Goal: Task Accomplishment & Management: Manage account settings

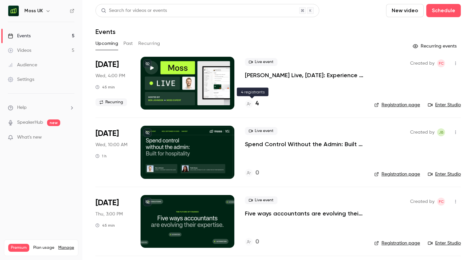
click at [257, 103] on h4 "4" at bounding box center [257, 103] width 3 height 9
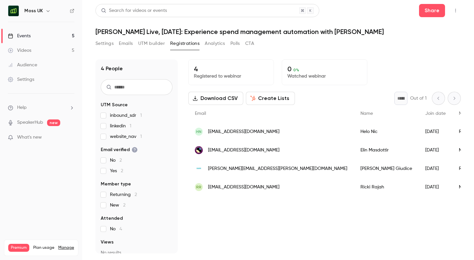
click at [41, 38] on link "Events 5" at bounding box center [41, 36] width 82 height 14
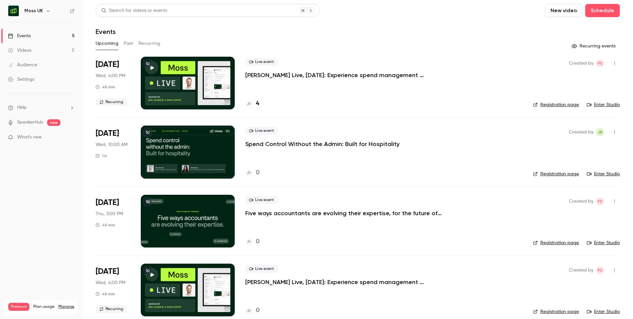
click at [46, 11] on icon "button" at bounding box center [47, 10] width 5 height 5
click at [376, 11] on div at bounding box center [316, 159] width 633 height 319
click at [45, 9] on icon "button" at bounding box center [47, 10] width 5 height 5
click at [46, 57] on span "Switch channel" at bounding box center [40, 60] width 33 height 7
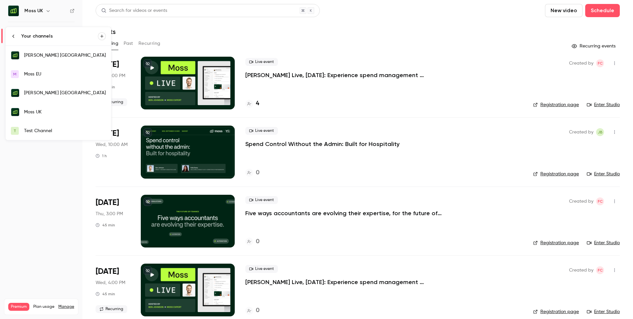
click at [44, 93] on div "[PERSON_NAME] [GEOGRAPHIC_DATA]" at bounding box center [65, 93] width 82 height 7
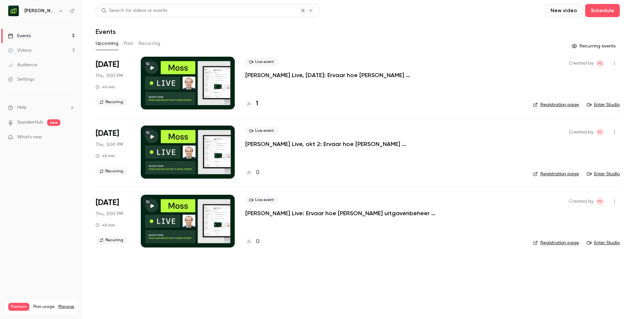
click at [393, 72] on p "[PERSON_NAME] Live, [DATE]: Ervaar hoe [PERSON_NAME] uitgavenbeheer automatisee…" at bounding box center [344, 75] width 198 height 8
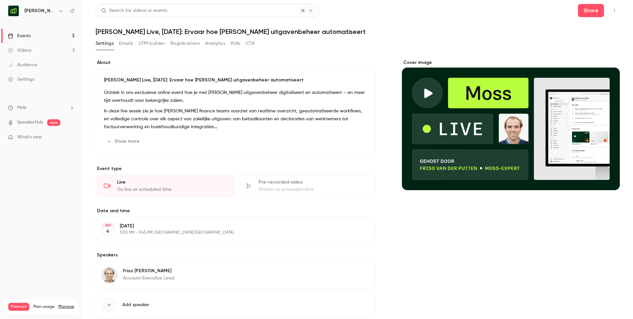
click at [474, 13] on button "button" at bounding box center [614, 10] width 11 height 11
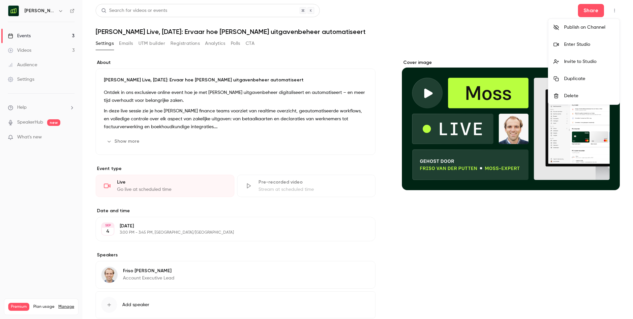
click at [474, 37] on div at bounding box center [316, 159] width 633 height 319
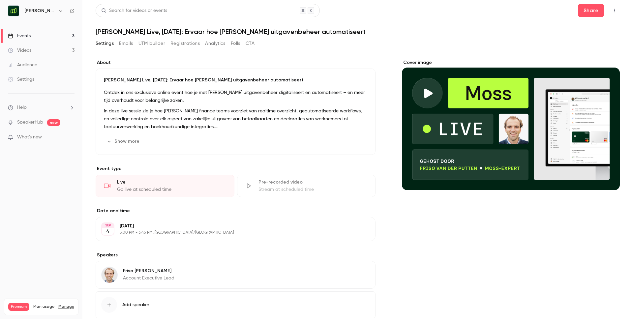
click at [24, 36] on div "Events" at bounding box center [19, 36] width 23 height 7
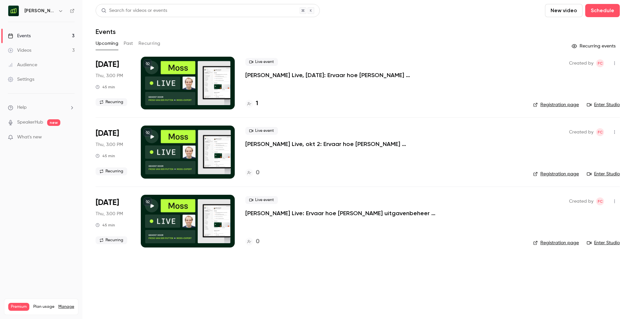
click at [145, 42] on button "Recurring" at bounding box center [149, 43] width 22 height 11
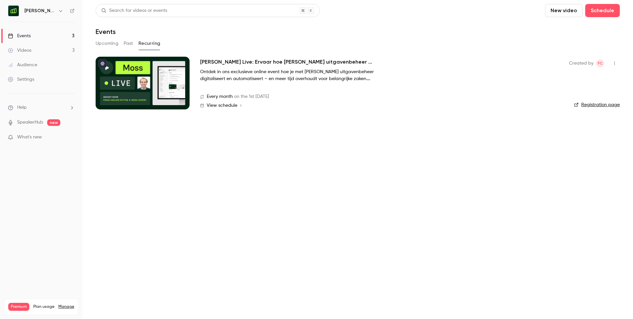
click at [227, 104] on span "View schedule" at bounding box center [222, 105] width 31 height 5
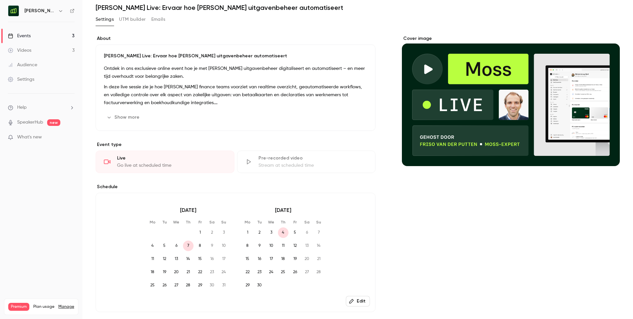
scroll to position [135, 0]
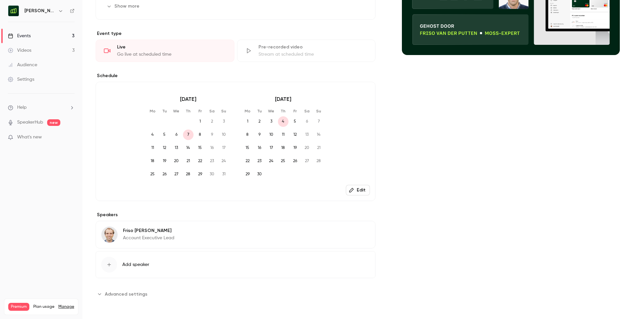
click at [361, 194] on button "Edit" at bounding box center [358, 190] width 24 height 11
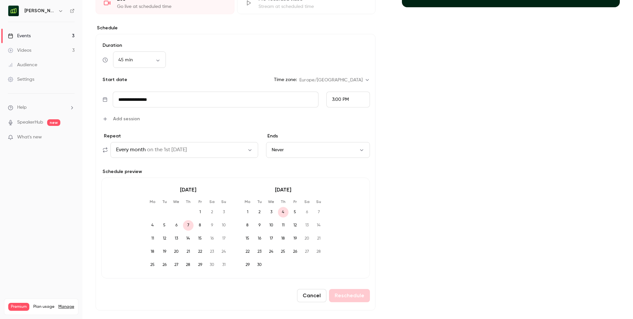
scroll to position [183, 0]
click at [320, 259] on button "Cancel" at bounding box center [311, 295] width 29 height 13
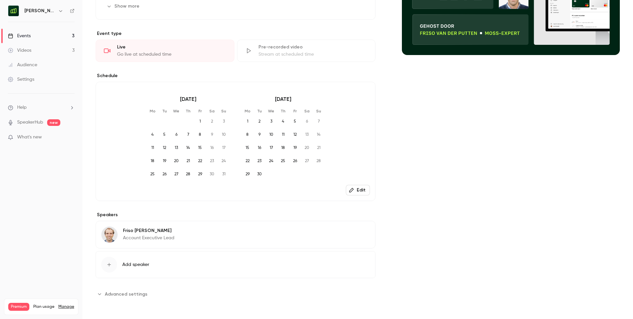
scroll to position [135, 0]
click at [361, 189] on button "Edit" at bounding box center [358, 190] width 24 height 11
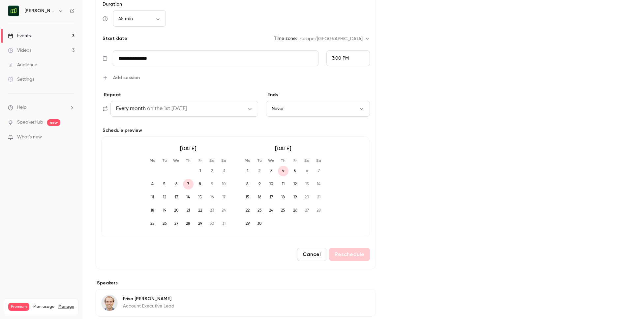
scroll to position [224, 0]
click at [346, 255] on div "Cancel Reschedule" at bounding box center [235, 254] width 269 height 13
click at [283, 171] on span "4" at bounding box center [283, 171] width 11 height 11
click at [184, 62] on input "**********" at bounding box center [216, 59] width 206 height 16
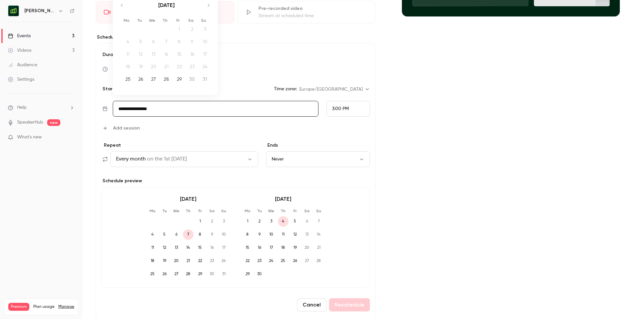
scroll to position [169, 0]
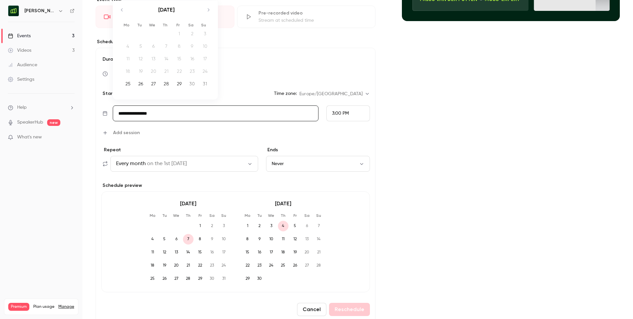
click at [208, 9] on icon "Move forward to switch to the next month." at bounding box center [208, 10] width 8 height 8
click at [207, 11] on icon "Move forward to switch to the next month." at bounding box center [208, 10] width 8 height 8
click at [165, 33] on div "2" at bounding box center [166, 34] width 10 height 10
type input "**********"
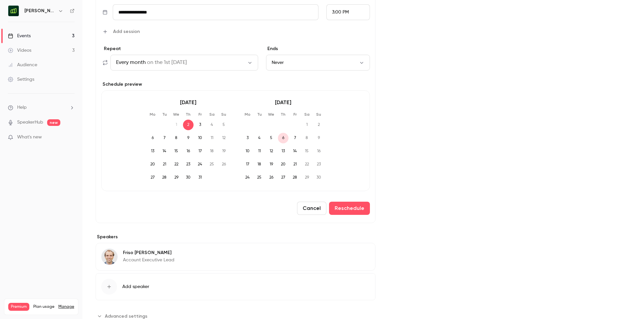
scroll to position [292, 0]
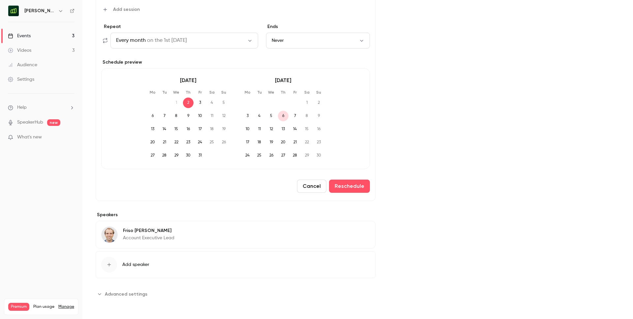
click at [131, 259] on span "Advanced settings" at bounding box center [126, 294] width 43 height 7
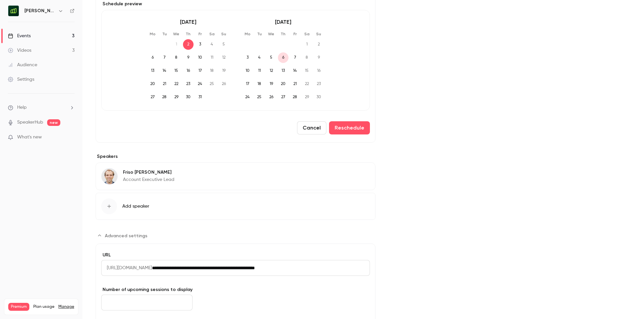
scroll to position [350, 0]
click at [345, 128] on button "Reschedule" at bounding box center [349, 128] width 41 height 13
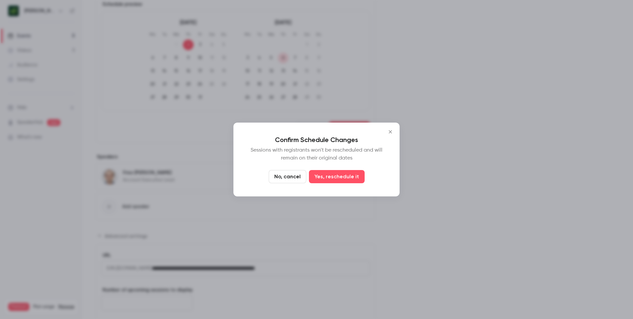
click at [295, 177] on button "No, cancel" at bounding box center [288, 176] width 38 height 13
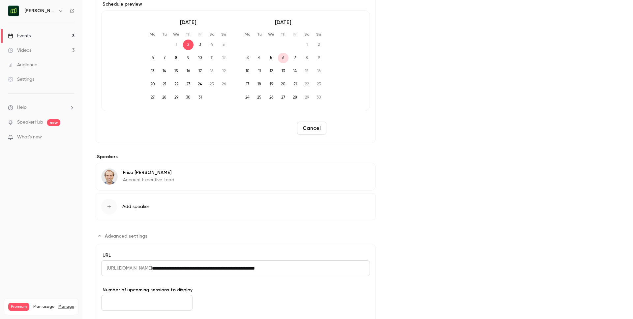
click at [358, 131] on button "Reschedule" at bounding box center [349, 128] width 41 height 13
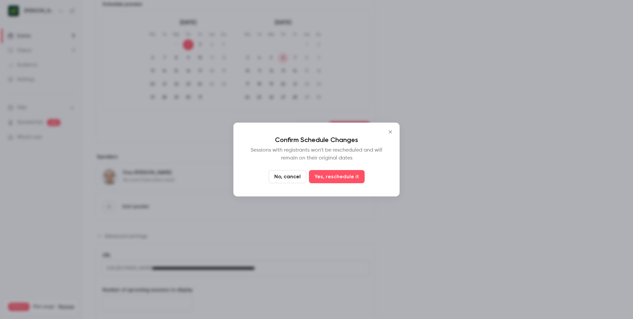
click at [389, 131] on icon "Close" at bounding box center [390, 131] width 8 height 5
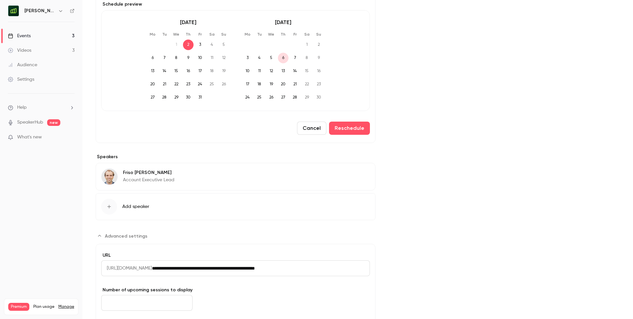
click at [311, 130] on button "Cancel" at bounding box center [311, 128] width 29 height 13
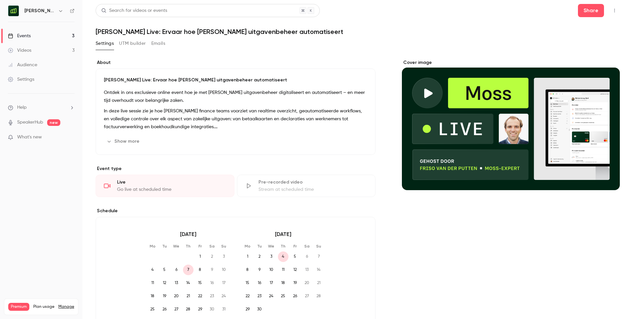
scroll to position [0, 0]
click at [32, 37] on link "Events 3" at bounding box center [41, 36] width 82 height 14
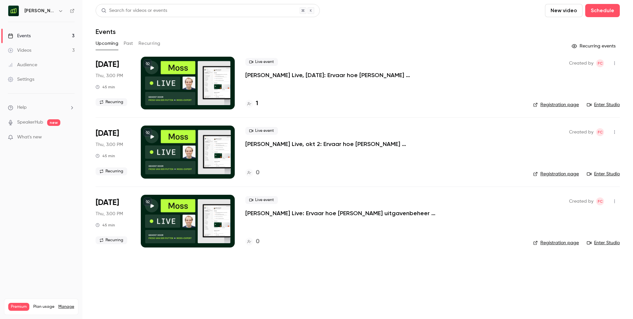
click at [474, 64] on icon "button" at bounding box center [613, 63] width 5 height 5
click at [474, 129] on div "Delete" at bounding box center [589, 131] width 50 height 7
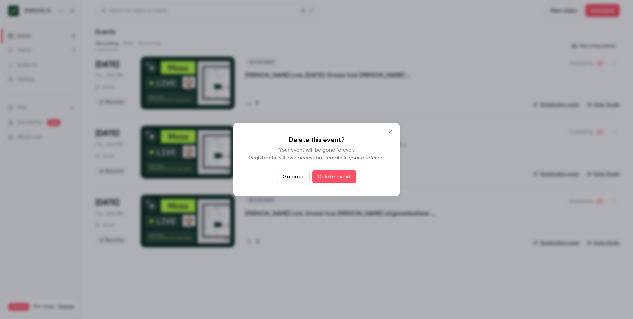
click at [392, 132] on icon "Close" at bounding box center [390, 131] width 8 height 5
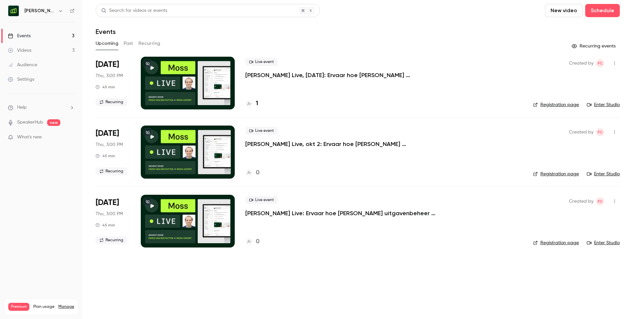
click at [474, 66] on button "button" at bounding box center [614, 63] width 11 height 11
click at [474, 129] on div "Delete" at bounding box center [589, 131] width 50 height 7
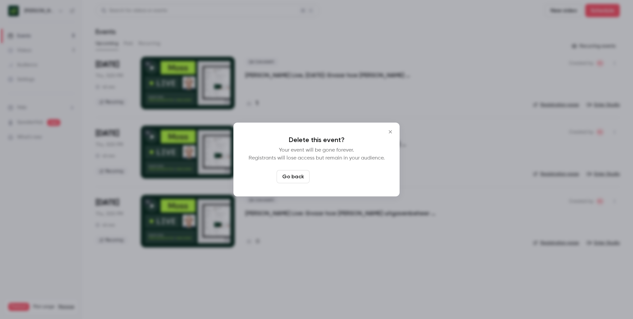
click at [336, 176] on button "Delete event" at bounding box center [334, 176] width 44 height 13
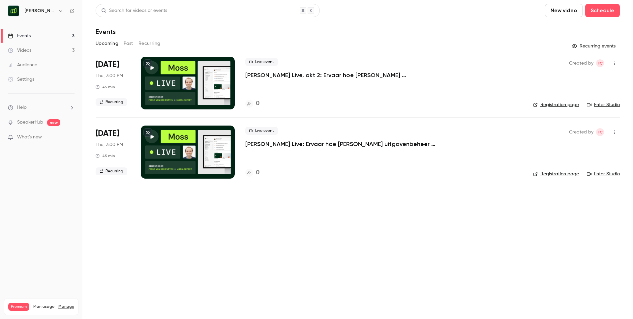
click at [474, 63] on icon "button" at bounding box center [613, 63] width 5 height 5
click at [395, 94] on div at bounding box center [316, 159] width 633 height 319
click at [308, 74] on p "[PERSON_NAME] Live, okt 2: Ervaar hoe [PERSON_NAME] uitgavenbeheer automatiseert" at bounding box center [344, 75] width 198 height 8
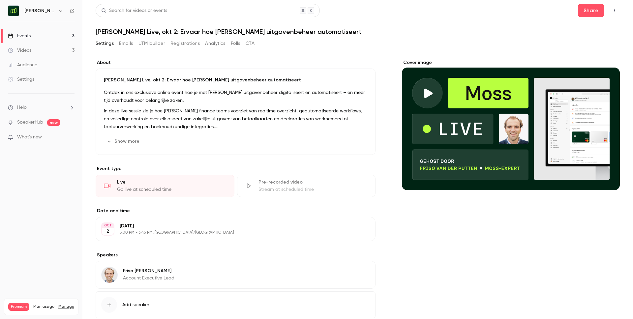
click at [138, 33] on h1 "[PERSON_NAME] Live, okt 2: Ervaar hoe [PERSON_NAME] uitgavenbeheer automatiseert" at bounding box center [358, 32] width 524 height 8
click at [151, 30] on h1 "[PERSON_NAME] Live, okt 2: Ervaar hoe [PERSON_NAME] uitgavenbeheer automatiseert" at bounding box center [358, 32] width 524 height 8
click at [58, 12] on icon "button" at bounding box center [60, 10] width 5 height 5
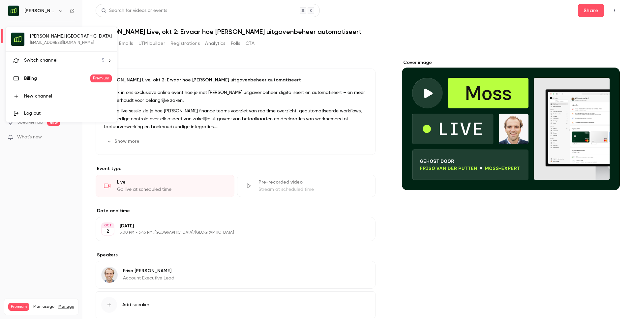
click at [47, 41] on div "[PERSON_NAME] Nederland [EMAIL_ADDRESS][DOMAIN_NAME] Switch channel 5 Billing P…" at bounding box center [61, 74] width 111 height 95
click at [35, 57] on span "Switch channel" at bounding box center [40, 60] width 33 height 7
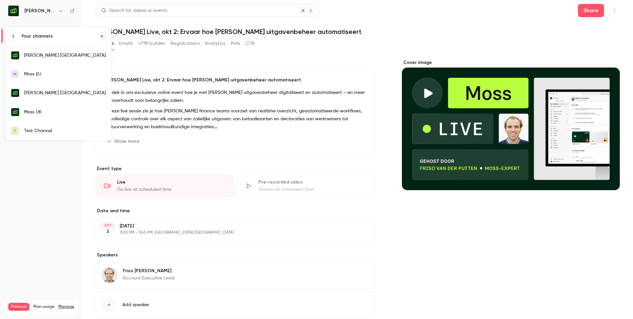
click at [37, 91] on div "[PERSON_NAME] [GEOGRAPHIC_DATA]" at bounding box center [65, 93] width 82 height 7
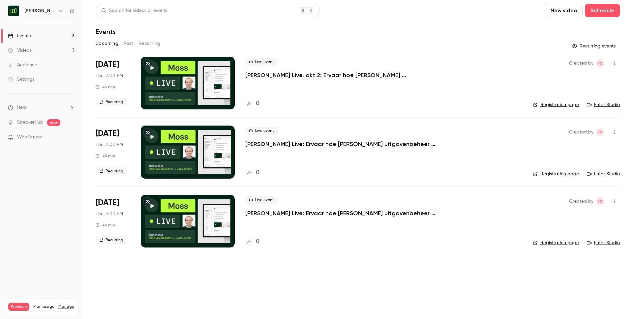
click at [147, 42] on button "Recurring" at bounding box center [149, 43] width 22 height 11
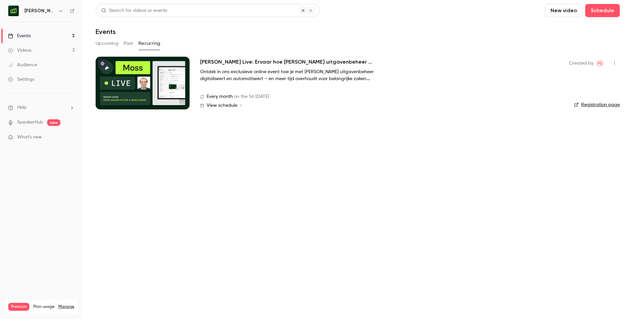
click at [272, 61] on h2 "[PERSON_NAME] Live: Ervaar hoe [PERSON_NAME] uitgavenbeheer automatiseert" at bounding box center [299, 62] width 198 height 8
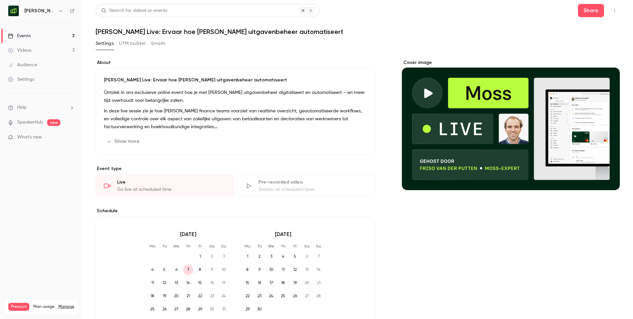
click at [32, 36] on link "Events 3" at bounding box center [41, 36] width 82 height 14
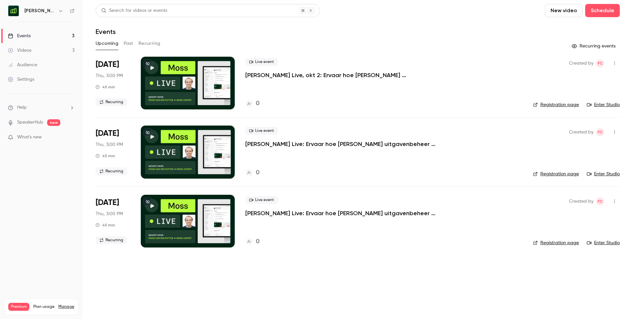
click at [474, 103] on link "Registration page" at bounding box center [556, 104] width 46 height 7
click at [258, 73] on p "[PERSON_NAME] Live, okt 2: Ervaar hoe [PERSON_NAME] uitgavenbeheer automatiseert" at bounding box center [344, 75] width 198 height 8
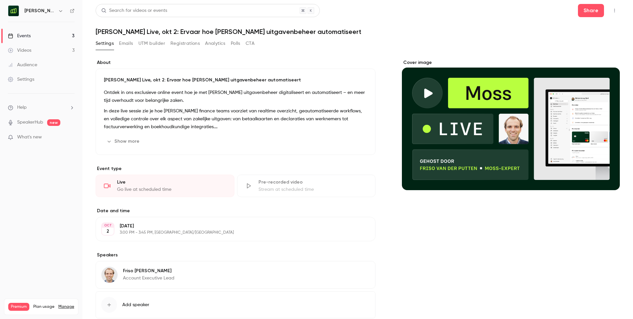
click at [162, 32] on h1 "[PERSON_NAME] Live, okt 2: Ervaar hoe [PERSON_NAME] uitgavenbeheer automatiseert" at bounding box center [358, 32] width 524 height 8
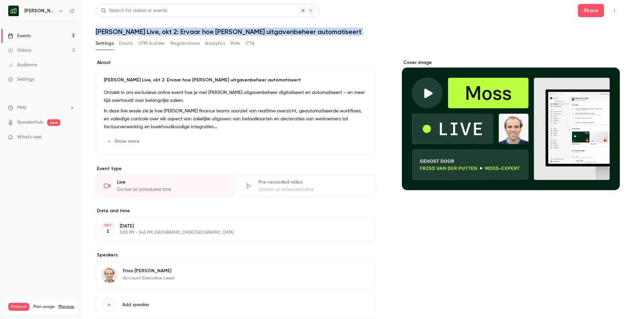
click at [162, 32] on h1 "[PERSON_NAME] Live, okt 2: Ervaar hoe [PERSON_NAME] uitgavenbeheer automatiseert" at bounding box center [358, 32] width 524 height 8
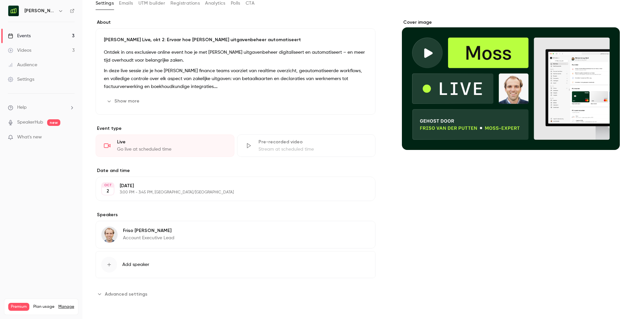
click at [129, 259] on span "Advanced settings" at bounding box center [126, 294] width 43 height 7
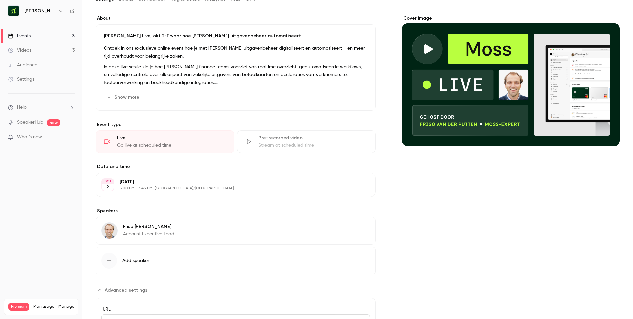
scroll to position [0, 0]
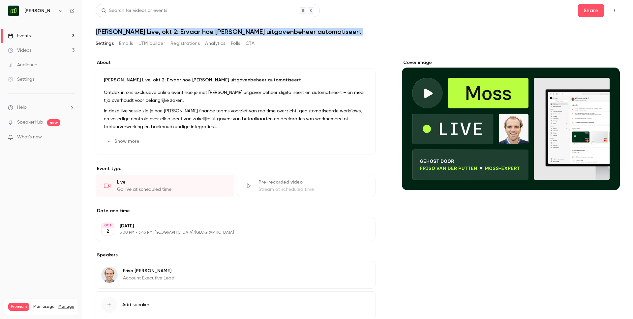
click at [149, 26] on header "Search for videos or events Share [PERSON_NAME] Live, okt 2: Ervaar hoe [PERSON…" at bounding box center [358, 20] width 524 height 32
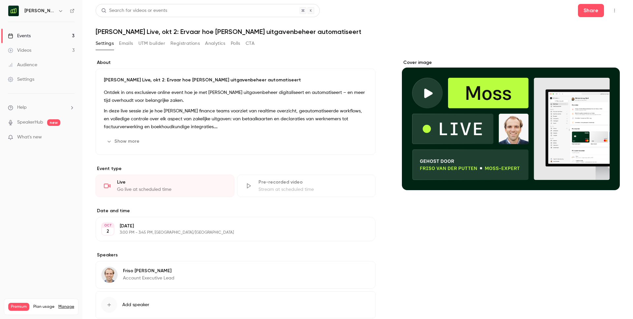
click at [141, 31] on h1 "[PERSON_NAME] Live, okt 2: Ervaar hoe [PERSON_NAME] uitgavenbeheer automatiseert" at bounding box center [358, 32] width 524 height 8
click at [130, 32] on h1 "[PERSON_NAME] Live, okt 2: Ervaar hoe [PERSON_NAME] uitgavenbeheer automatiseert" at bounding box center [358, 32] width 524 height 8
drag, startPoint x: 127, startPoint y: 32, endPoint x: 144, endPoint y: 32, distance: 17.5
click at [144, 32] on h1 "[PERSON_NAME] Live, okt 2: Ervaar hoe [PERSON_NAME] uitgavenbeheer automatiseert" at bounding box center [358, 32] width 524 height 8
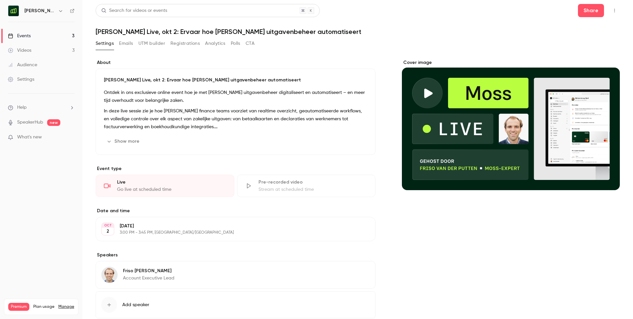
click at [159, 86] on div "[PERSON_NAME] Live, okt 2: Ervaar hoe [PERSON_NAME] uitgavenbeheer automatiseer…" at bounding box center [236, 112] width 280 height 86
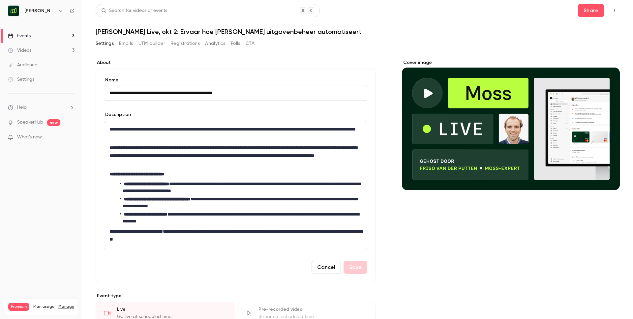
click at [143, 93] on input "**********" at bounding box center [235, 93] width 263 height 16
type input "**********"
click at [355, 259] on button "Save" at bounding box center [355, 267] width 24 height 13
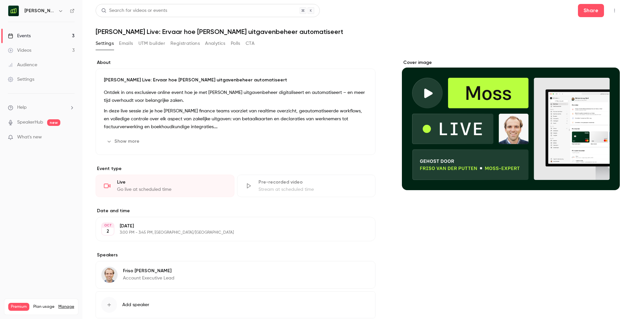
click at [40, 33] on link "Events 3" at bounding box center [41, 36] width 82 height 14
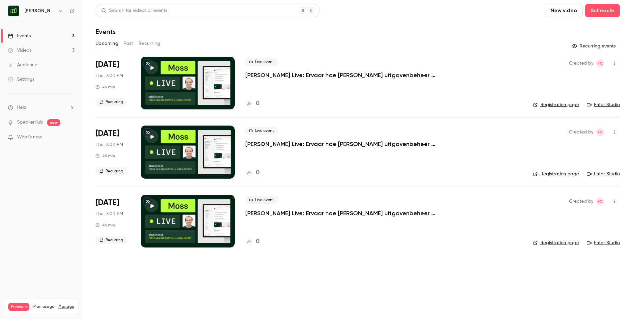
click at [474, 104] on link "Registration page" at bounding box center [556, 104] width 46 height 7
